Goal: Task Accomplishment & Management: Complete application form

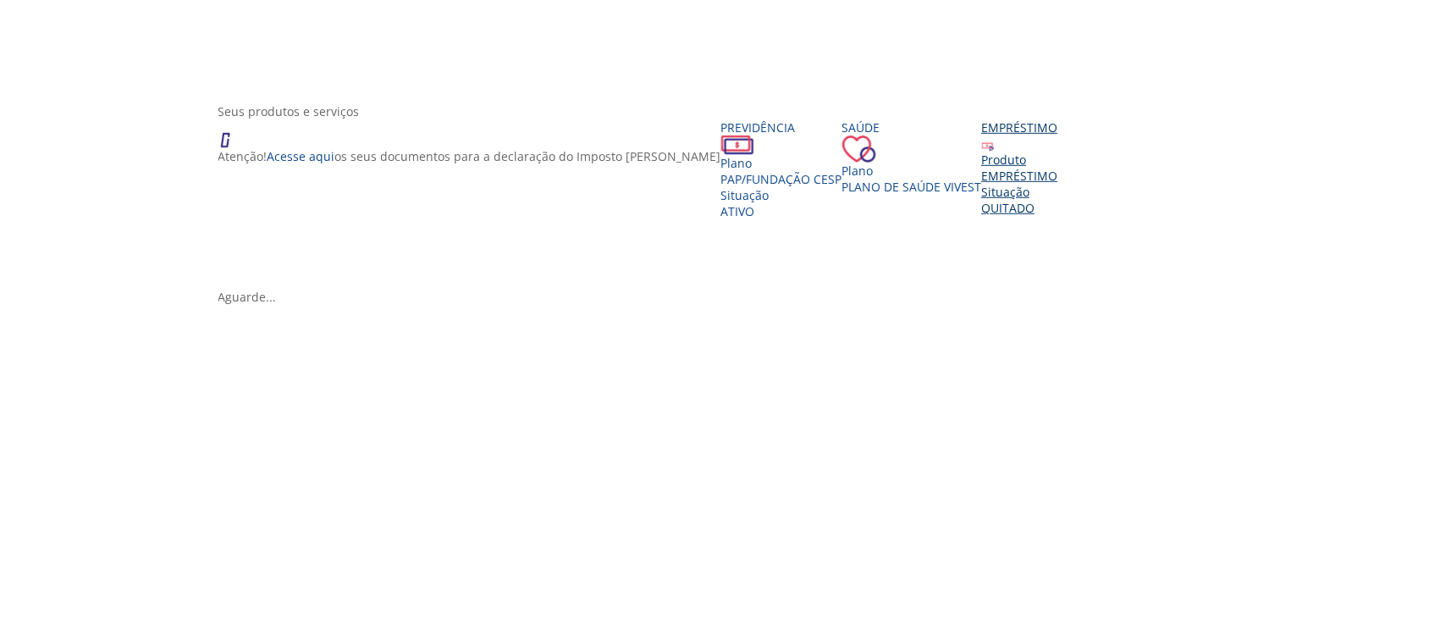
scroll to position [212, 0]
click at [1008, 165] on div "Produto" at bounding box center [1020, 157] width 76 height 16
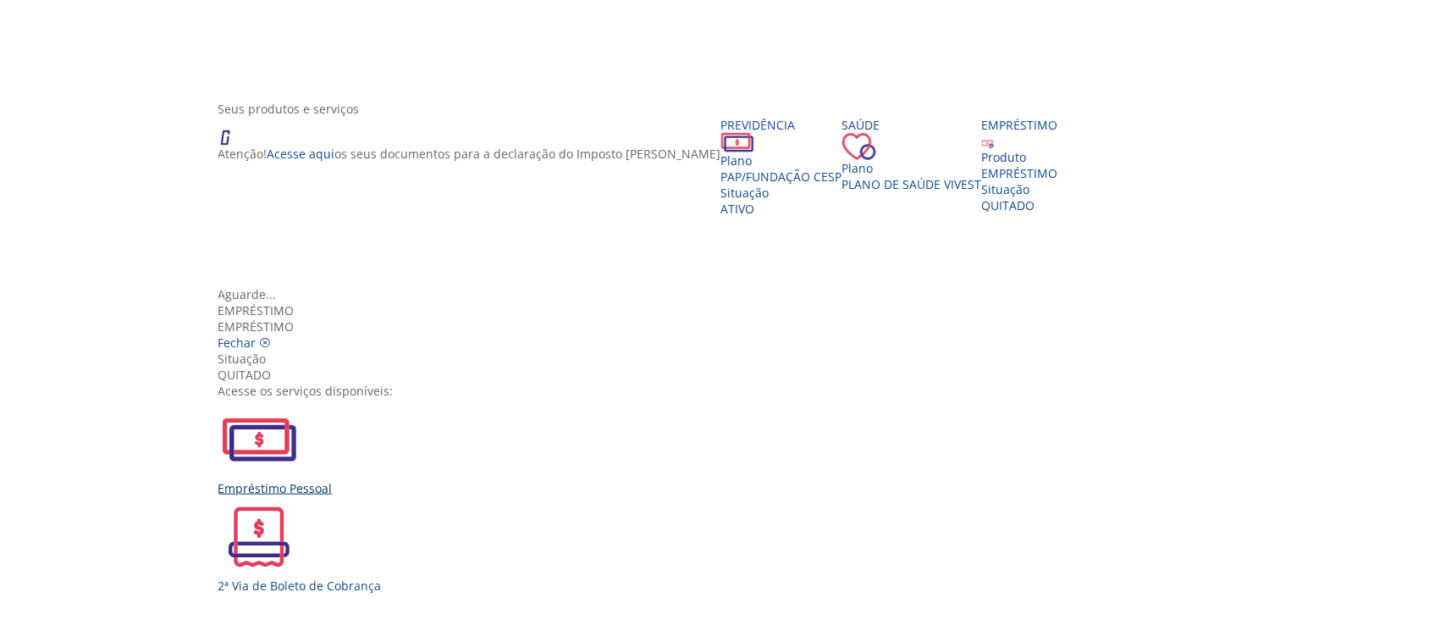
click at [300, 399] on img "Vivest" at bounding box center [258, 439] width 81 height 81
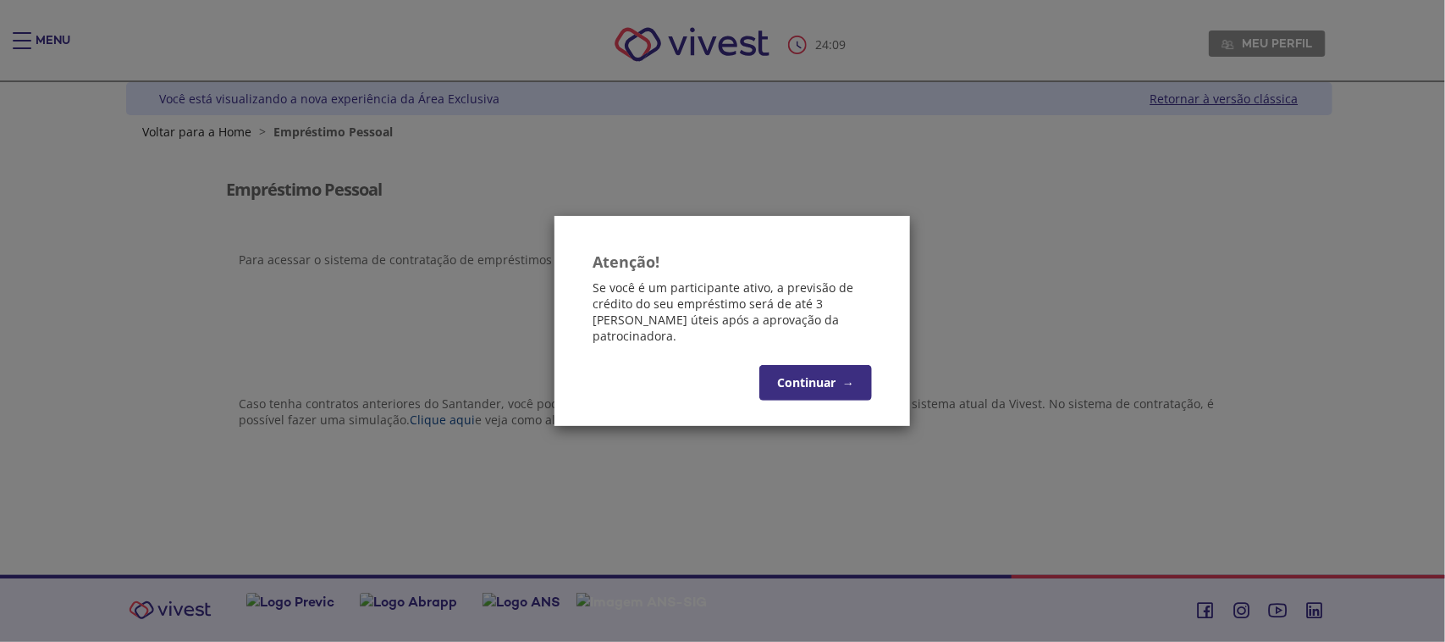
click at [814, 369] on button "Continuar →" at bounding box center [815, 383] width 113 height 36
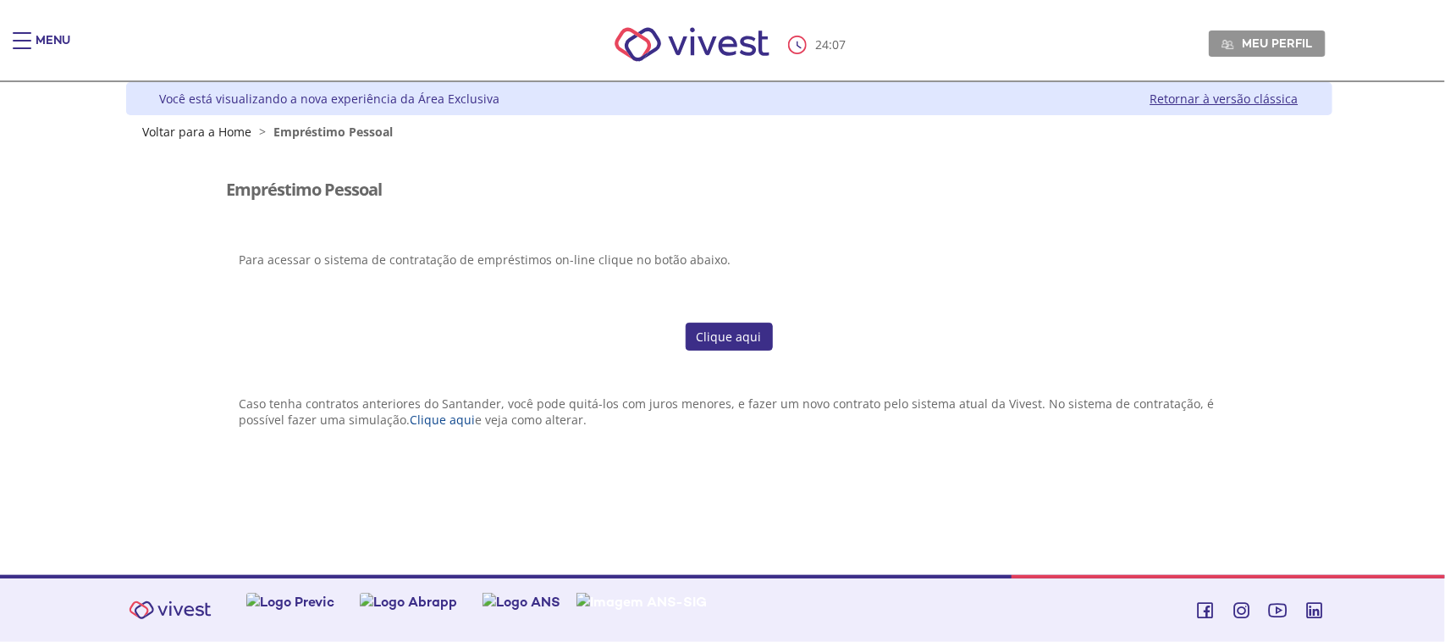
click at [726, 334] on link "Clique aqui" at bounding box center [729, 337] width 87 height 29
